Goal: Understand process/instructions: Understand process/instructions

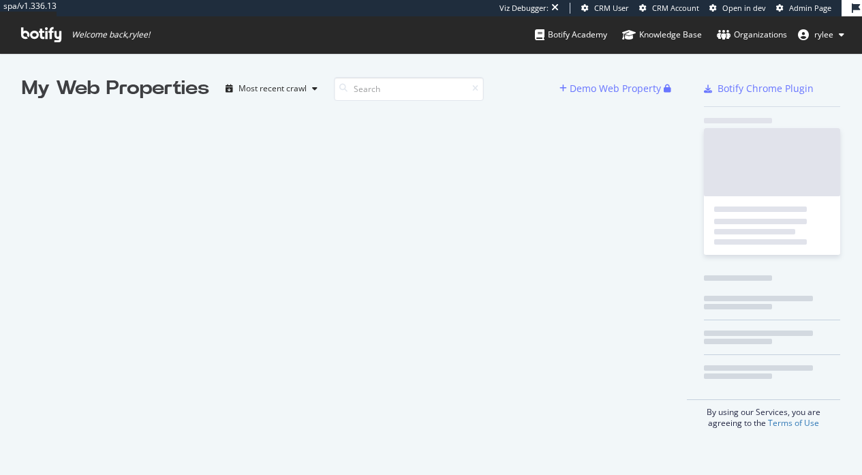
scroll to position [475, 862]
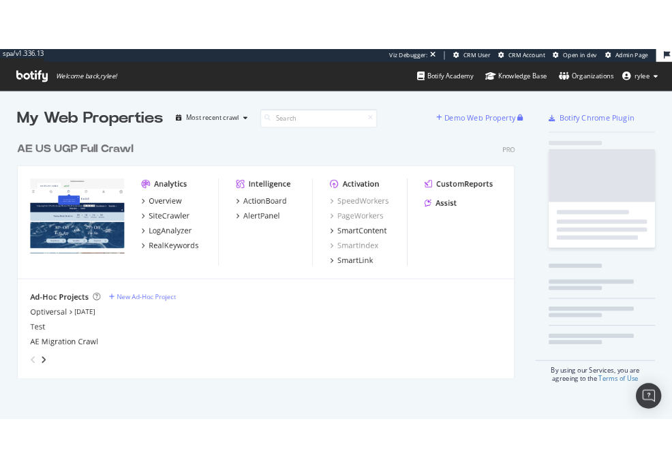
scroll to position [320, 650]
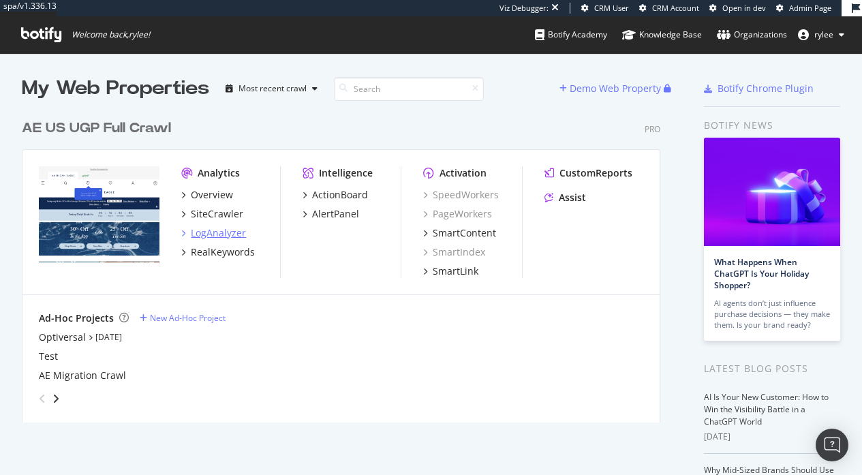
click at [220, 232] on div "LogAnalyzer" at bounding box center [218, 233] width 55 height 14
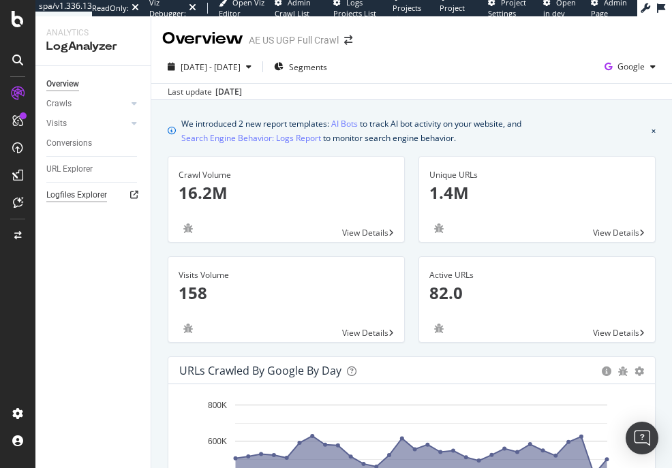
click at [86, 189] on div "Logfiles Explorer" at bounding box center [76, 195] width 61 height 14
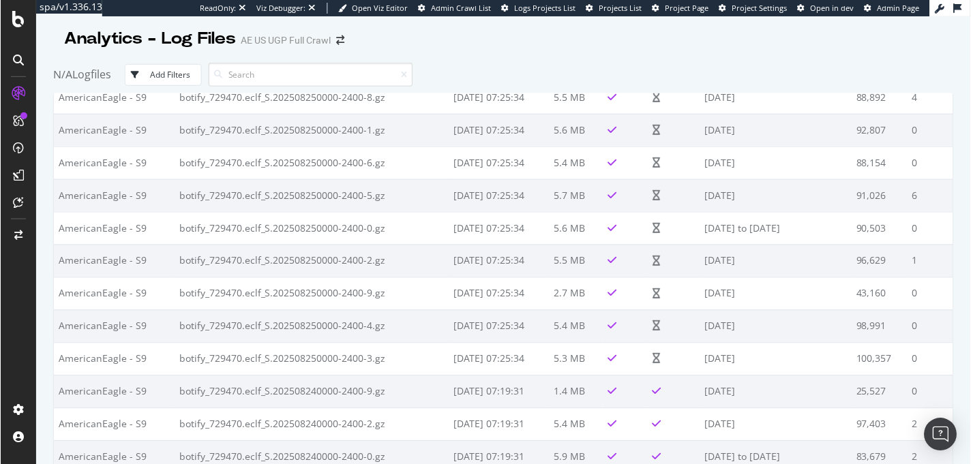
scroll to position [74, 0]
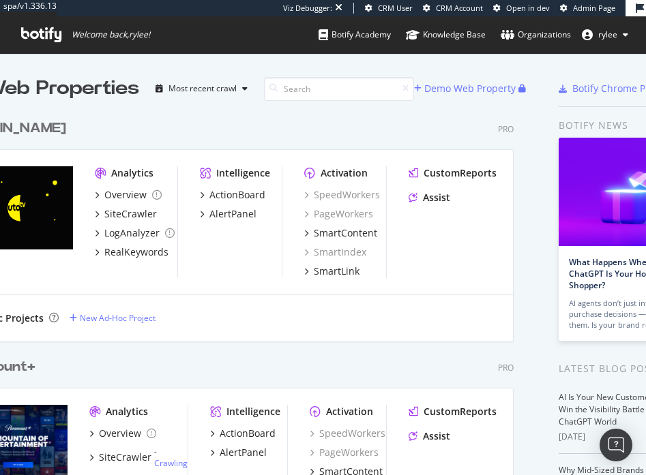
scroll to position [140, 0]
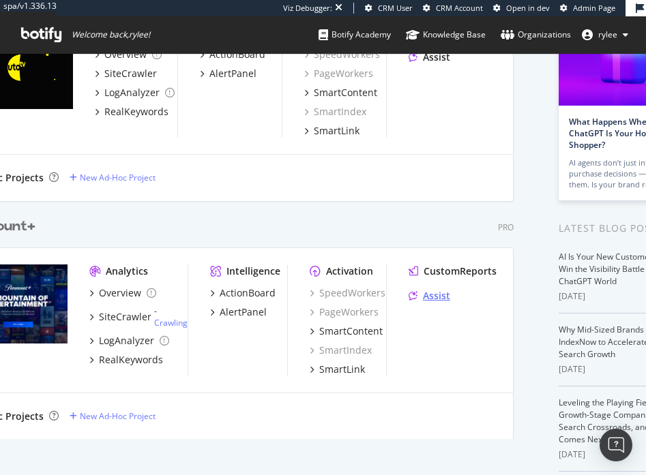
click at [436, 299] on div "Assist" at bounding box center [435, 296] width 27 height 14
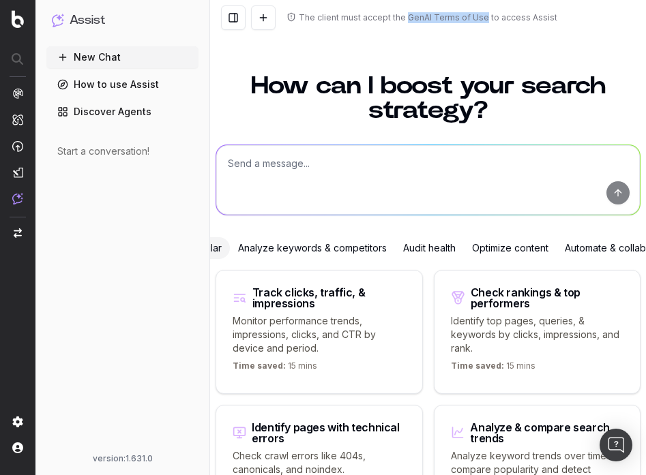
drag, startPoint x: 404, startPoint y: 17, endPoint x: 482, endPoint y: 20, distance: 77.8
click at [482, 20] on div "The client must accept the GenAI Terms of Use to access Assist" at bounding box center [428, 17] width 258 height 11
copy div "GenAI Terms of Use"
click at [241, 13] on button at bounding box center [233, 17] width 25 height 25
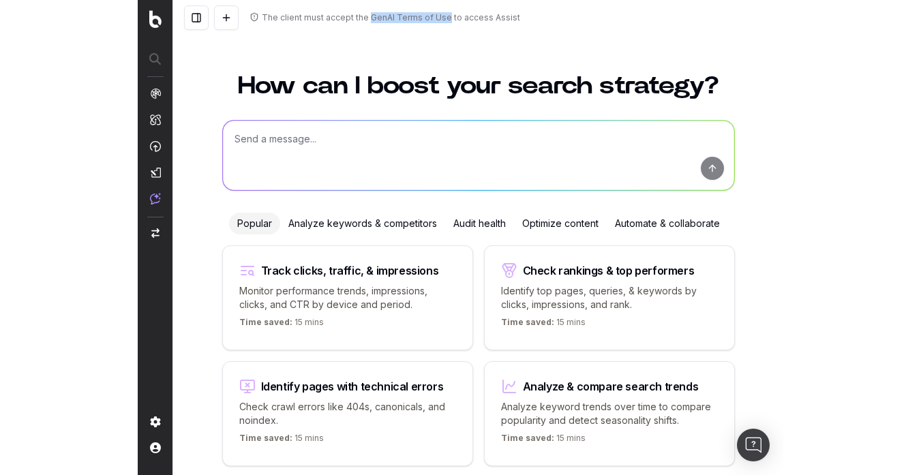
scroll to position [54, 0]
